Goal: Find specific page/section

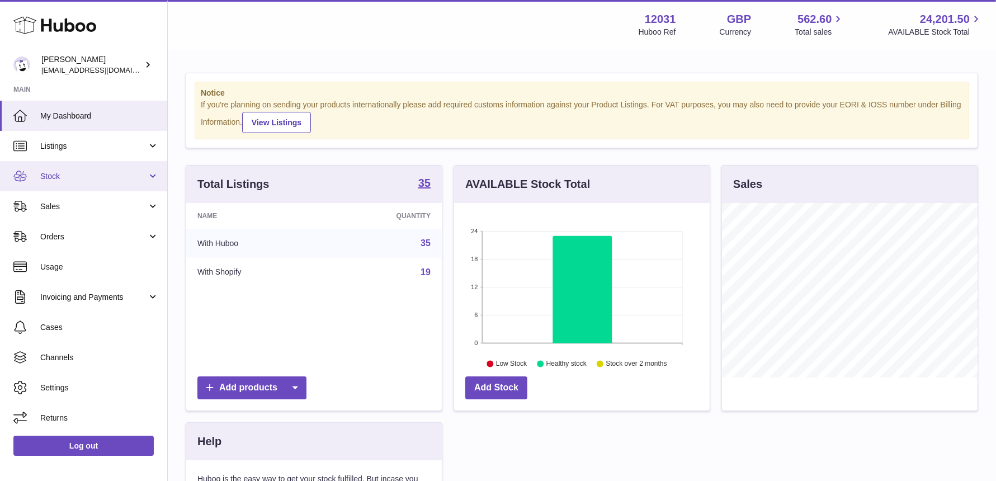
scroll to position [174, 256]
click at [77, 174] on span "Stock" at bounding box center [93, 176] width 107 height 11
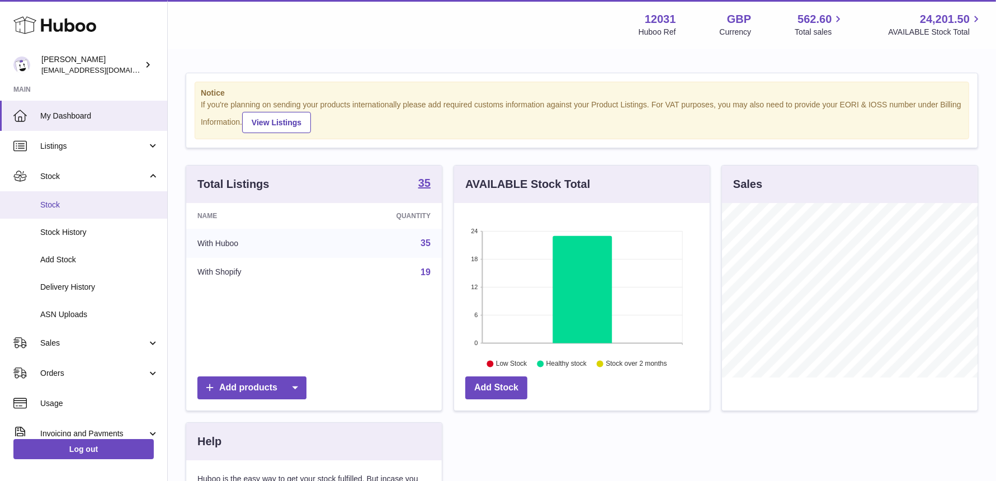
click at [70, 202] on span "Stock" at bounding box center [99, 205] width 119 height 11
click at [68, 211] on link "Stock" at bounding box center [83, 204] width 167 height 27
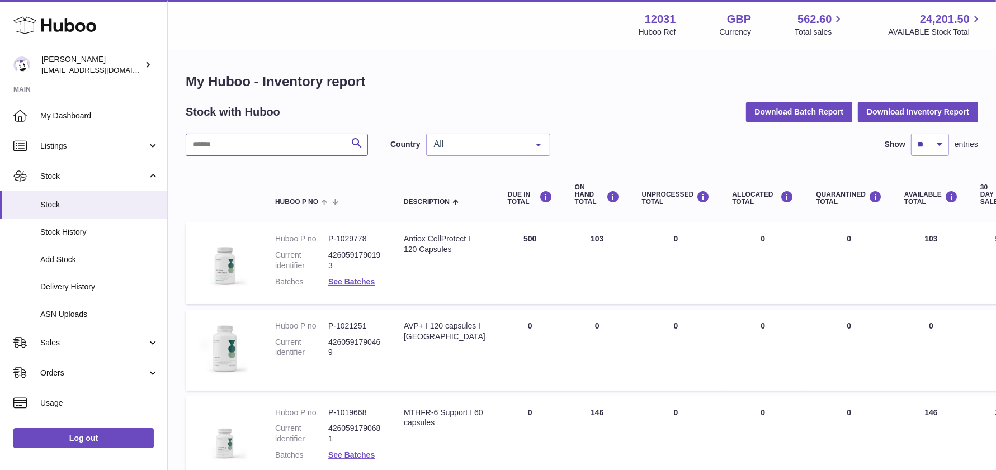
click at [259, 150] on input "text" at bounding box center [277, 145] width 182 height 22
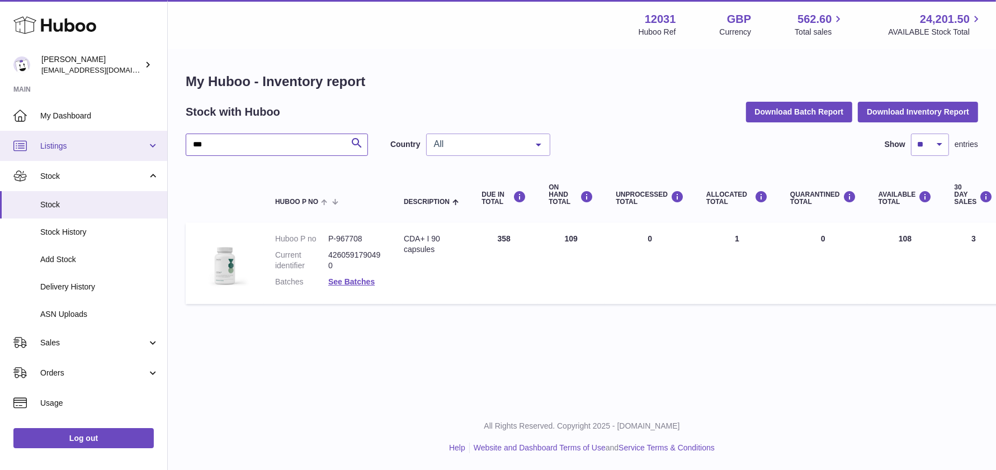
drag, startPoint x: 217, startPoint y: 146, endPoint x: 49, endPoint y: 137, distance: 168.0
click at [49, 137] on div "Huboo [PERSON_NAME] [EMAIL_ADDRESS][DOMAIN_NAME] Main My Dashboard Listings Not…" at bounding box center [498, 235] width 996 height 470
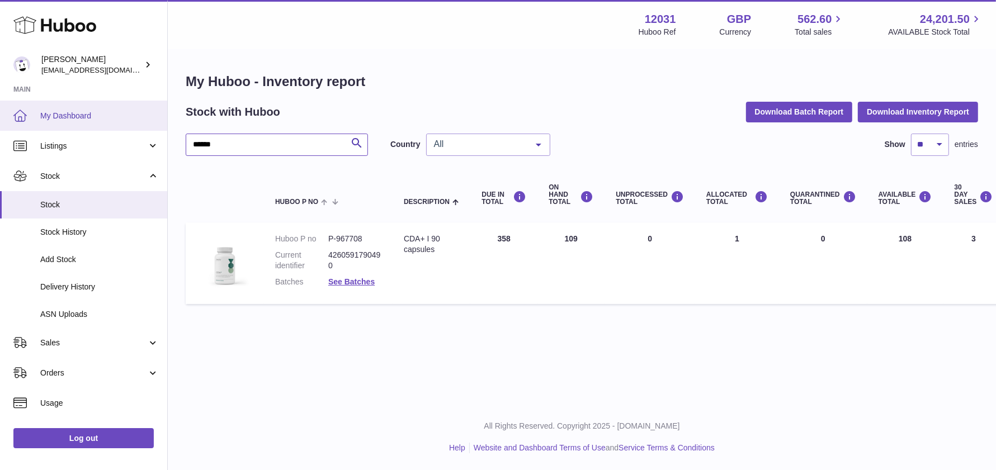
type input "******"
